Goal: Transaction & Acquisition: Purchase product/service

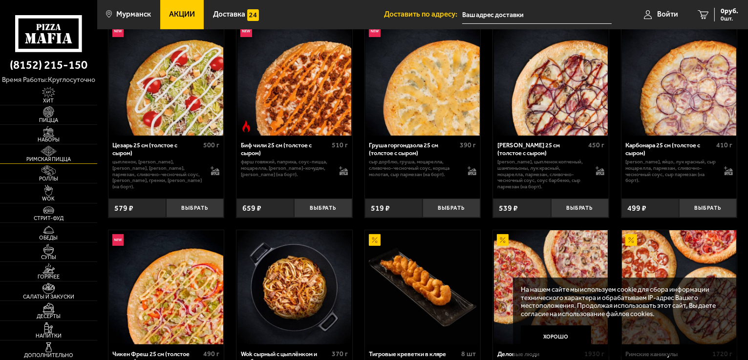
scroll to position [244, 0]
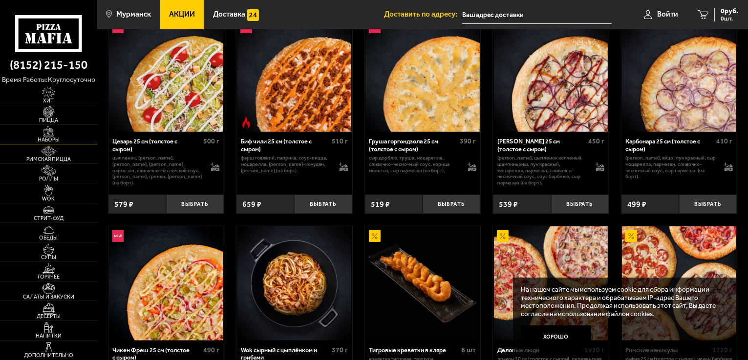
click at [48, 130] on img at bounding box center [49, 132] width 30 height 11
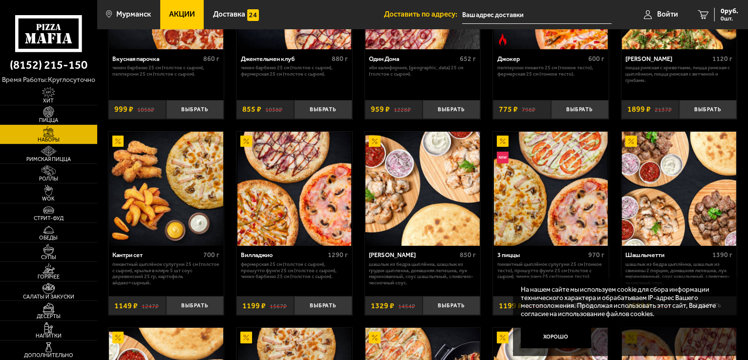
scroll to position [147, 0]
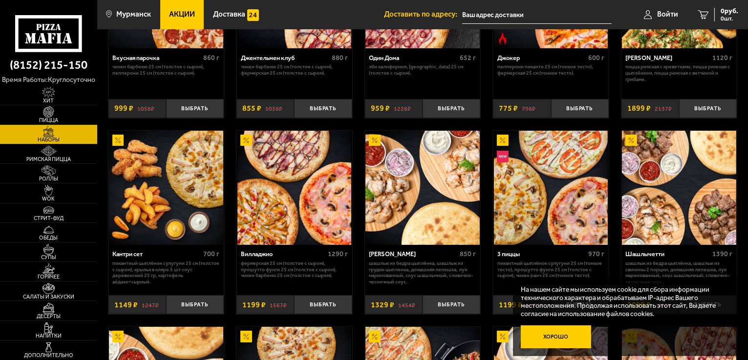
click at [567, 336] on button "Хорошо" at bounding box center [556, 337] width 70 height 23
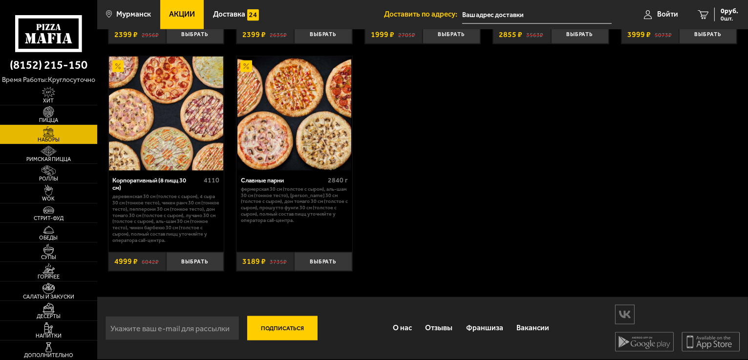
scroll to position [1427, 0]
click at [46, 161] on span "Римская пицца" at bounding box center [48, 159] width 97 height 5
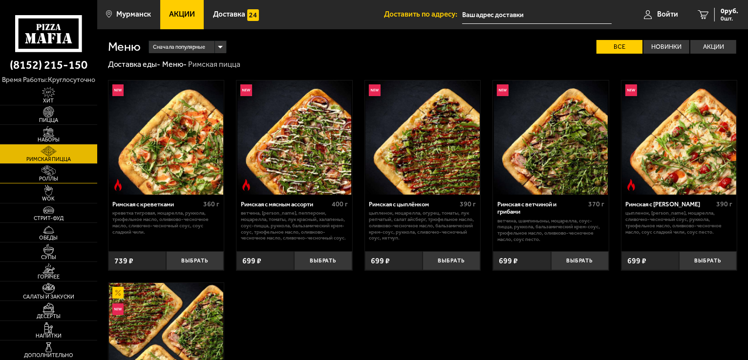
click at [53, 178] on span "Роллы" at bounding box center [48, 178] width 97 height 5
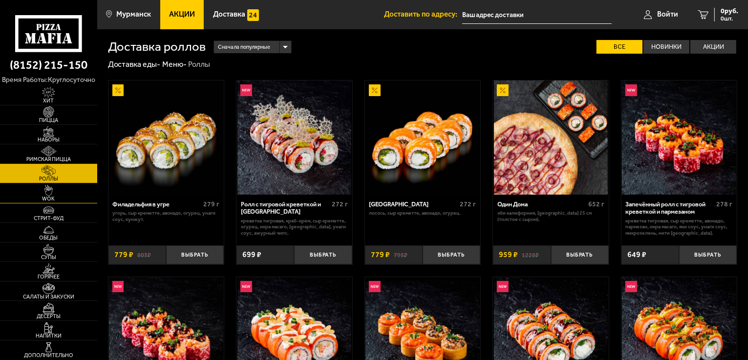
click at [53, 196] on span "WOK" at bounding box center [48, 198] width 97 height 5
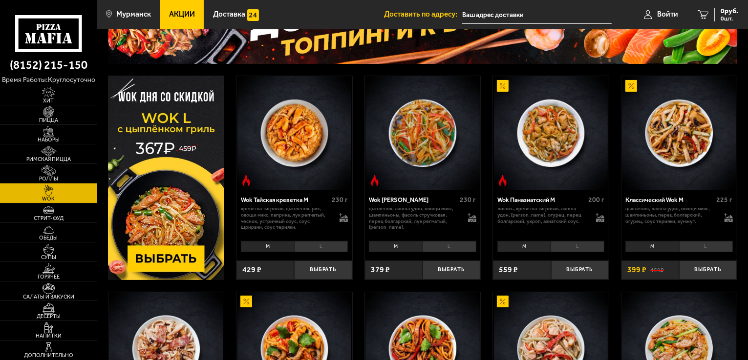
scroll to position [147, 0]
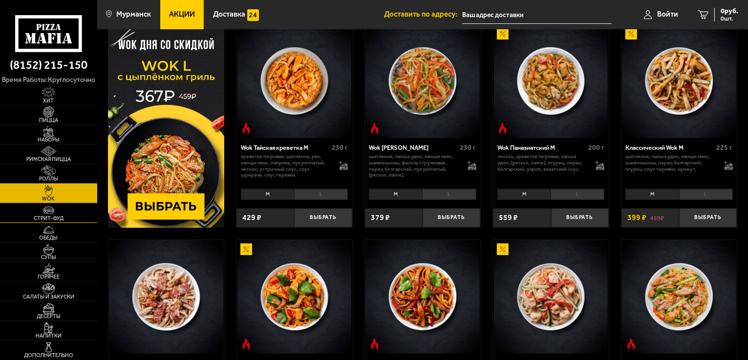
click at [53, 211] on img at bounding box center [49, 210] width 30 height 11
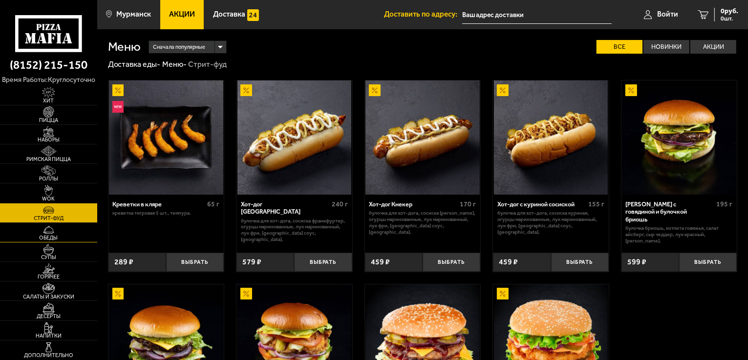
click at [51, 236] on span "Обеды" at bounding box center [48, 237] width 97 height 5
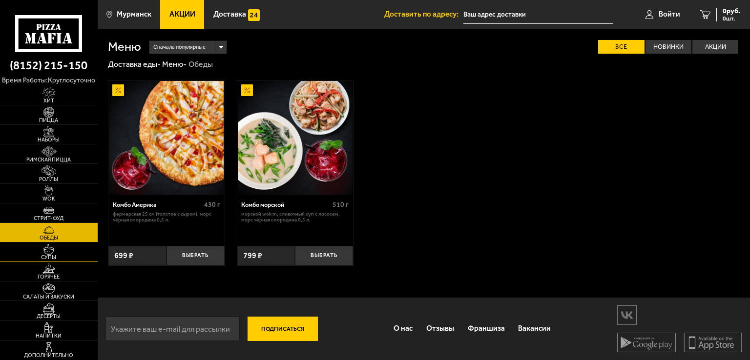
click at [52, 252] on img at bounding box center [49, 249] width 30 height 11
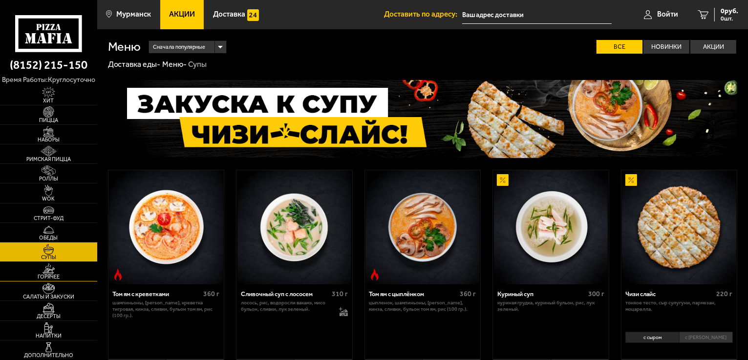
click at [53, 276] on span "Горячее" at bounding box center [48, 277] width 97 height 5
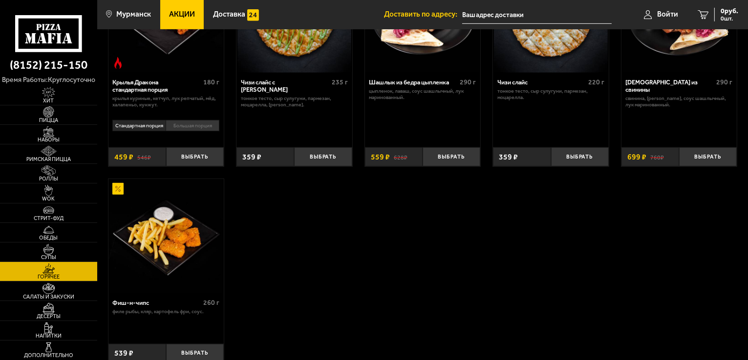
scroll to position [586, 0]
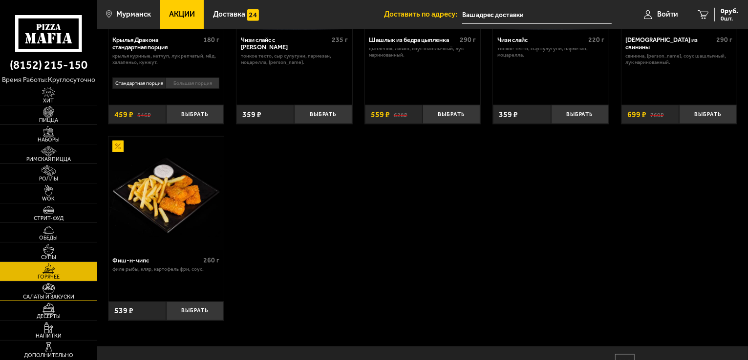
click at [50, 299] on link "Салаты и закуски" at bounding box center [48, 291] width 97 height 19
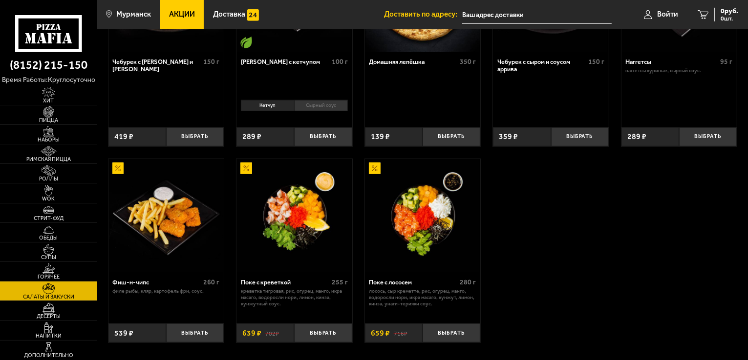
scroll to position [586, 0]
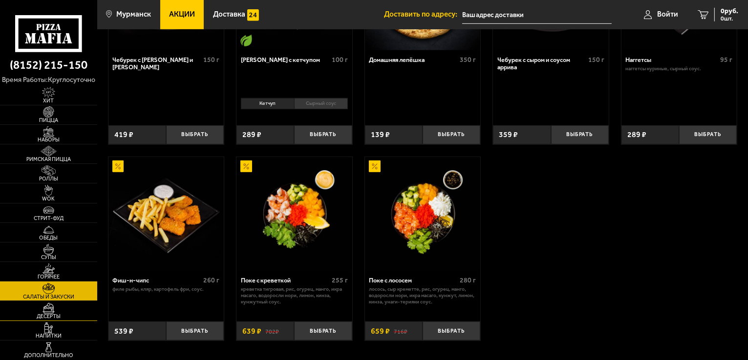
click at [60, 318] on span "Десерты" at bounding box center [48, 316] width 97 height 5
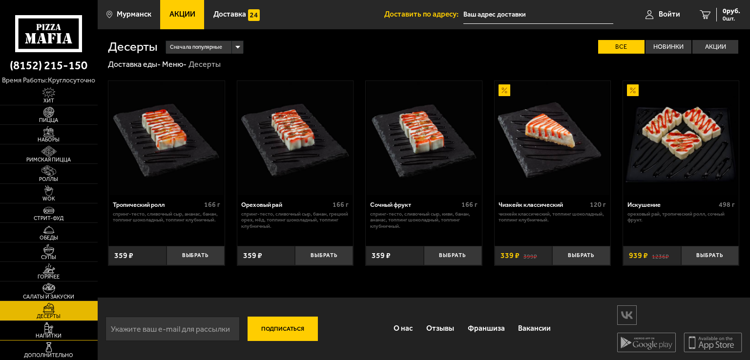
click at [53, 331] on img at bounding box center [49, 328] width 30 height 11
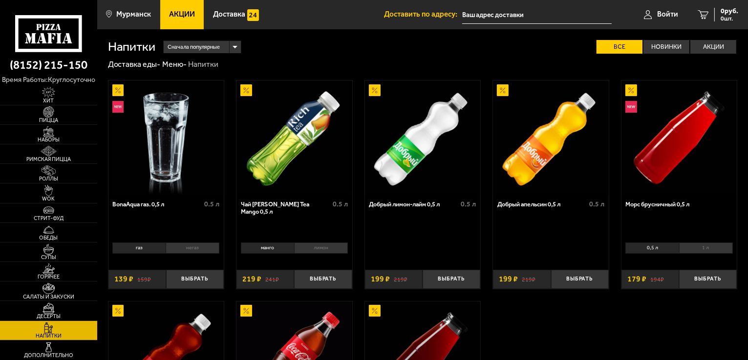
click at [192, 247] on li "негаз" at bounding box center [193, 248] width 54 height 11
click at [138, 245] on li "газ" at bounding box center [138, 248] width 53 height 11
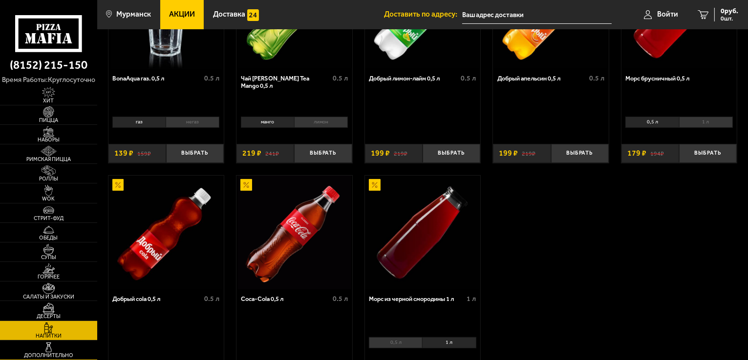
scroll to position [147, 0]
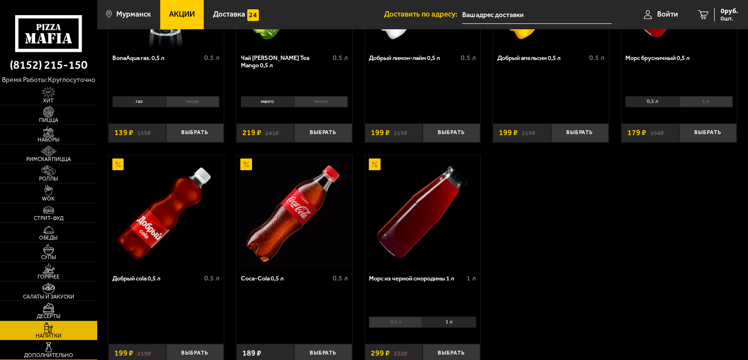
click at [69, 356] on span "Дополнительно" at bounding box center [48, 355] width 97 height 5
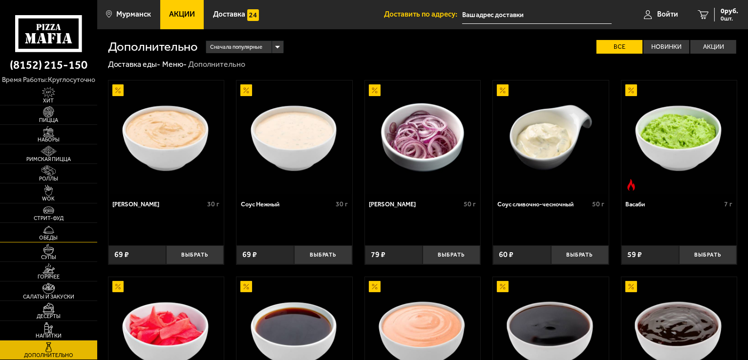
click at [51, 232] on img at bounding box center [49, 230] width 30 height 11
